Goal: Task Accomplishment & Management: Use online tool/utility

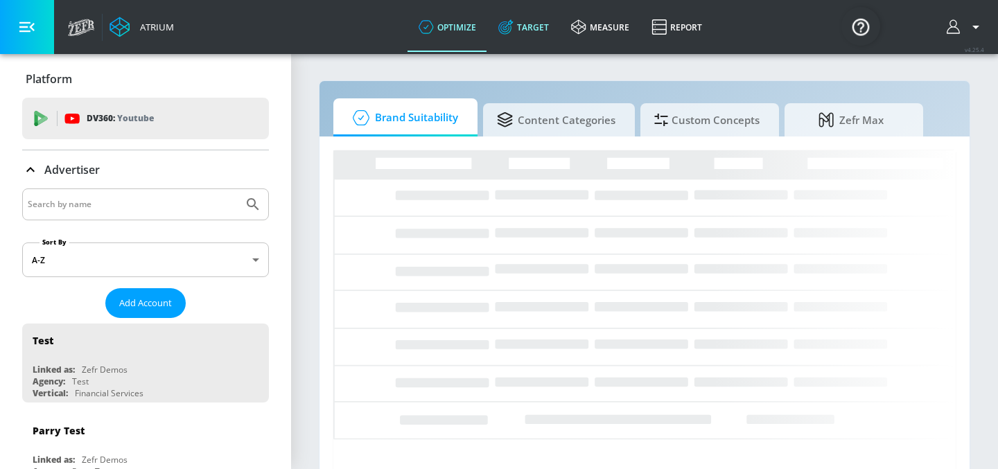
click at [529, 23] on link "Target" at bounding box center [523, 27] width 73 height 50
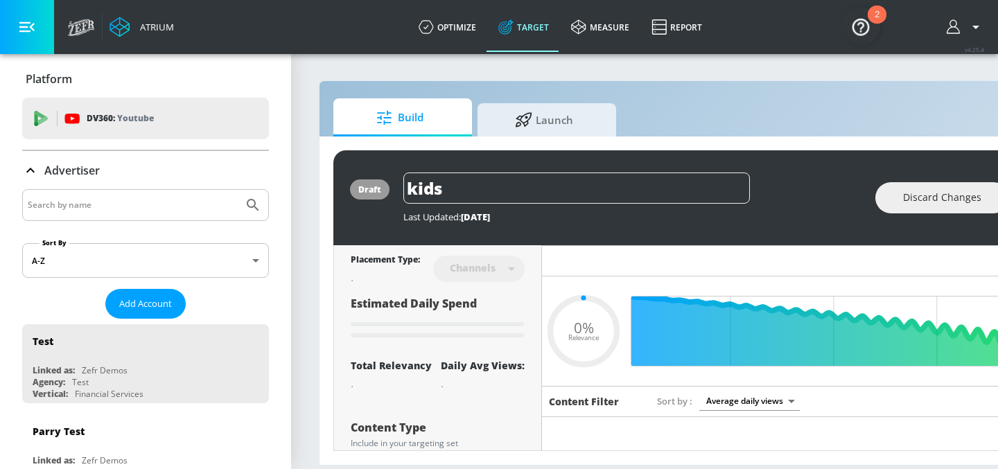
type input "0.59"
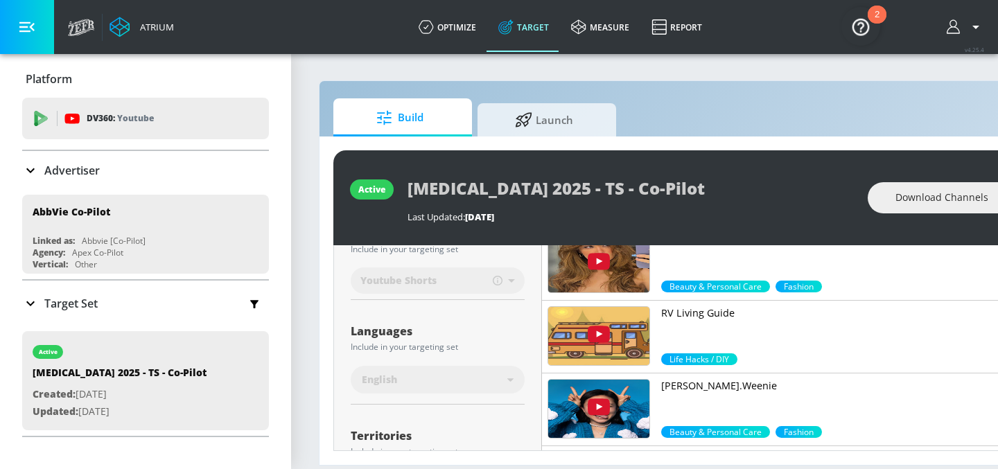
scroll to position [170, 0]
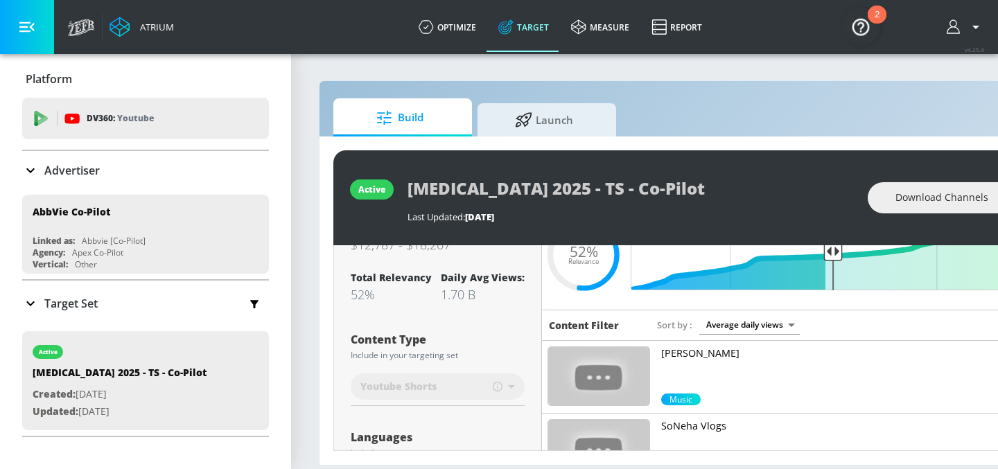
scroll to position [117, 0]
